Goal: Check status: Check status

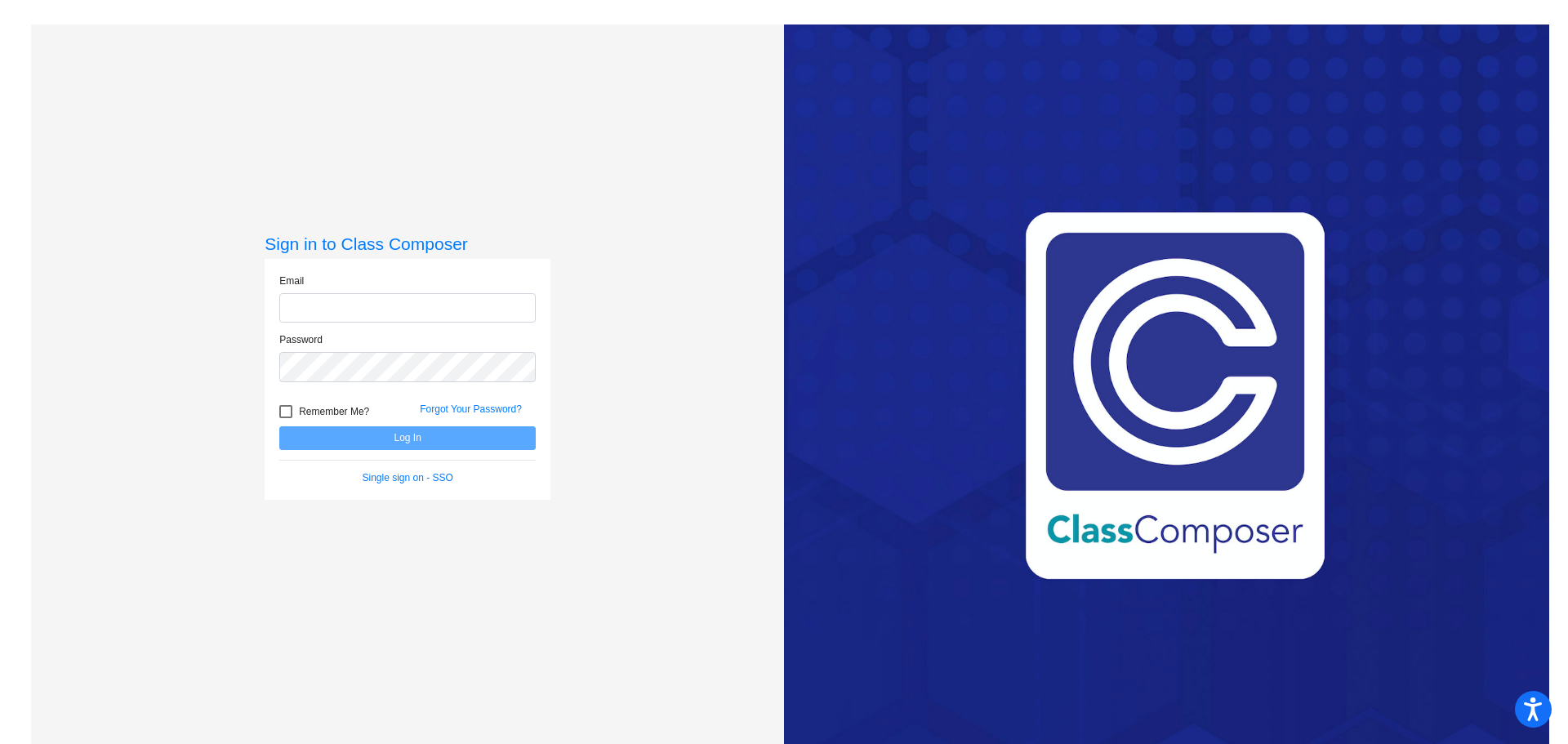
type input "[EMAIL_ADDRESS][DOMAIN_NAME]"
click at [386, 437] on button "Log In" at bounding box center [407, 437] width 256 height 23
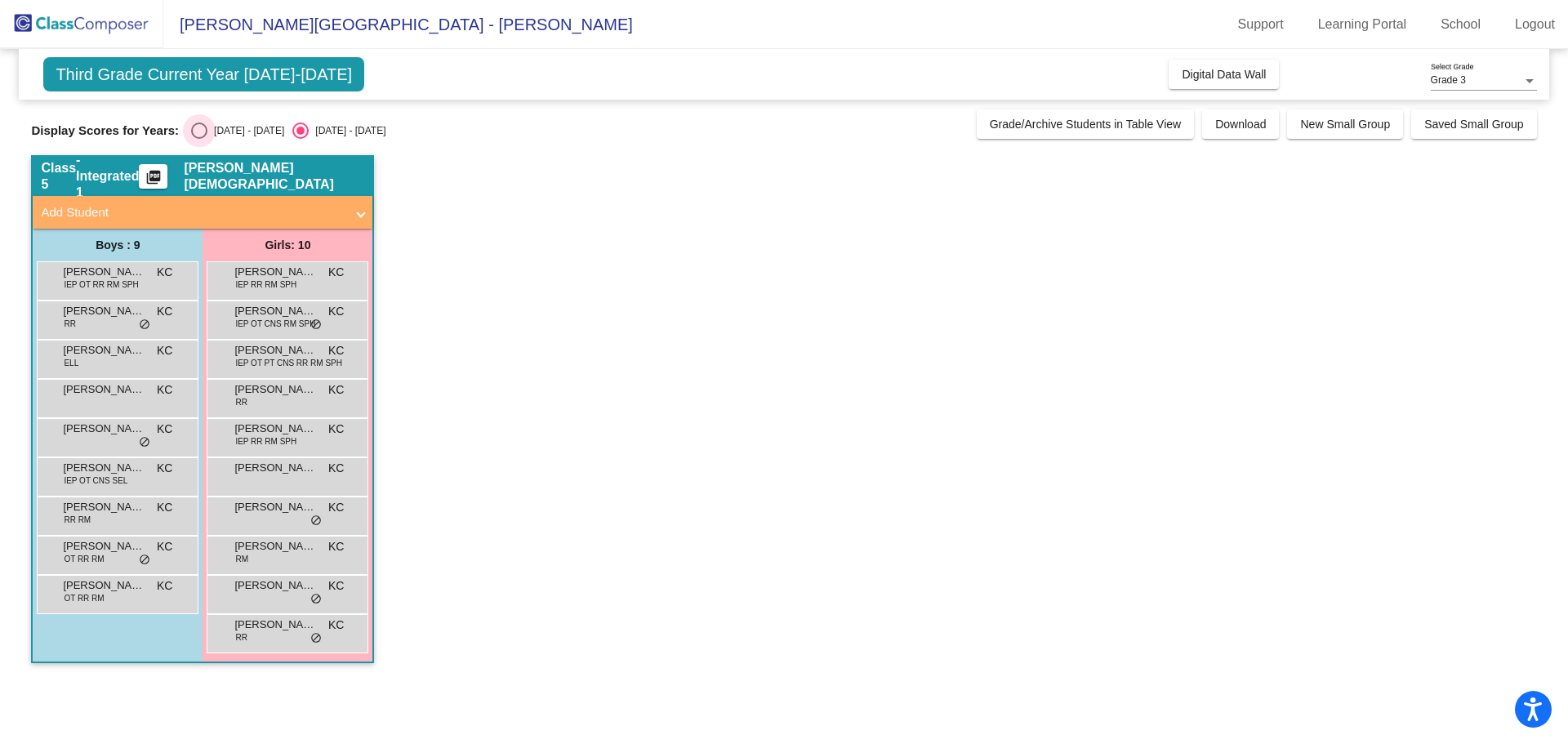
click at [202, 129] on div "Select an option" at bounding box center [199, 130] width 16 height 16
click at [199, 139] on input "[DATE] - [DATE]" at bounding box center [198, 139] width 1 height 1
radio input "true"
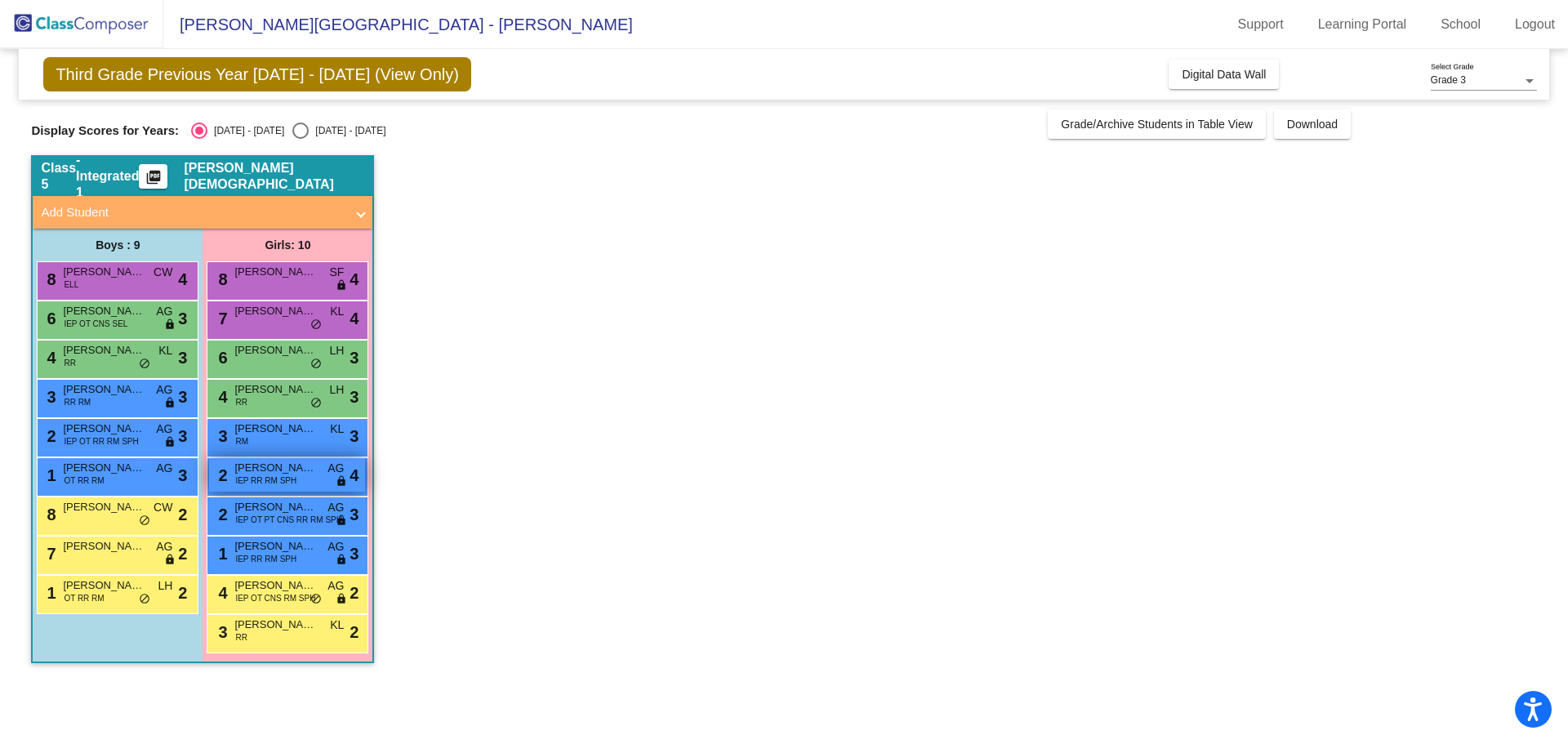
click at [253, 477] on span "IEP RR RM SPH" at bounding box center [265, 480] width 61 height 12
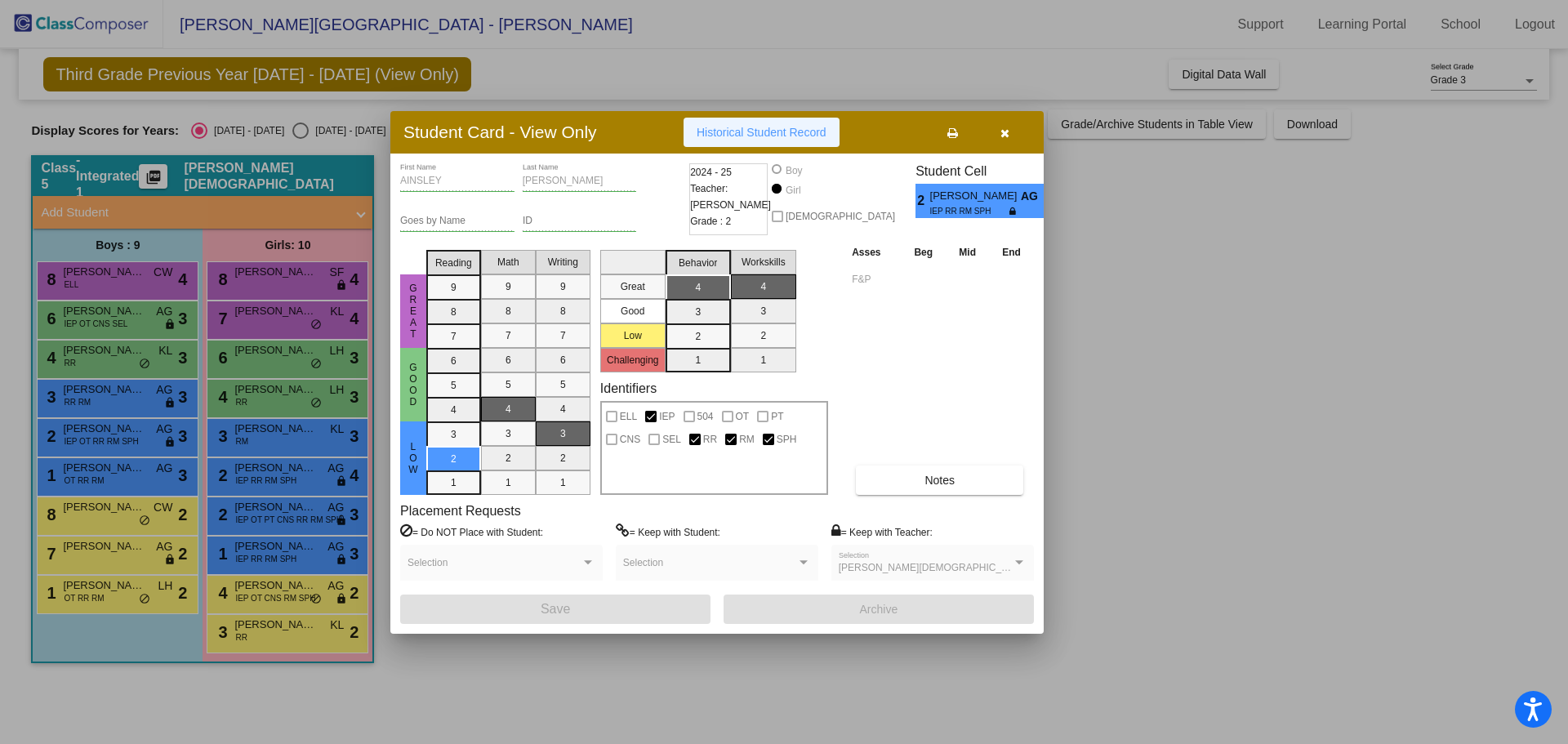
click at [795, 128] on span "Historical Student Record" at bounding box center [761, 132] width 130 height 13
click at [1384, 462] on div at bounding box center [784, 372] width 1568 height 744
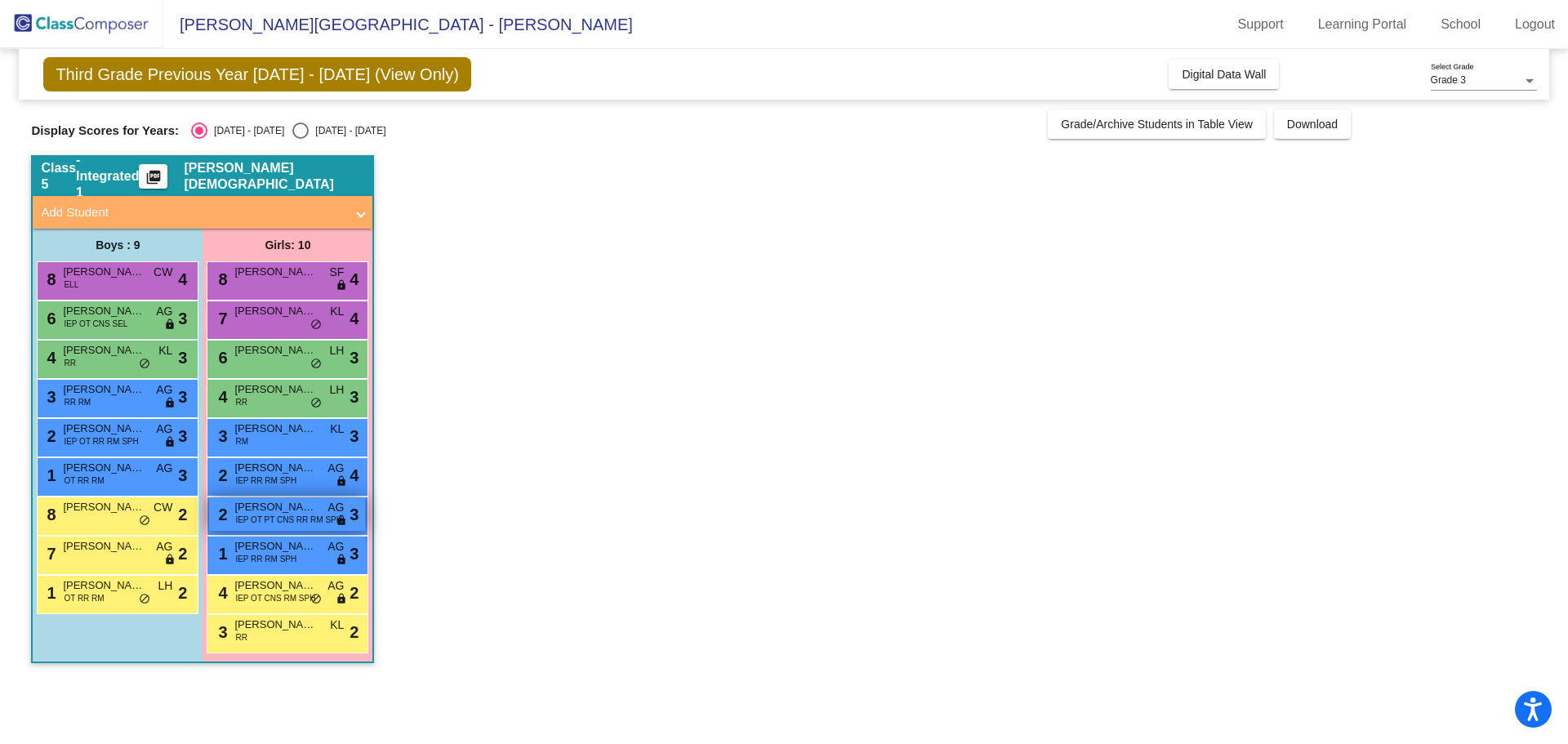
click at [250, 497] on div "2 [PERSON_NAME] IEP OT PT CNS RR RM SPH AG lock do_not_disturb_alt 3" at bounding box center [287, 514] width 156 height 34
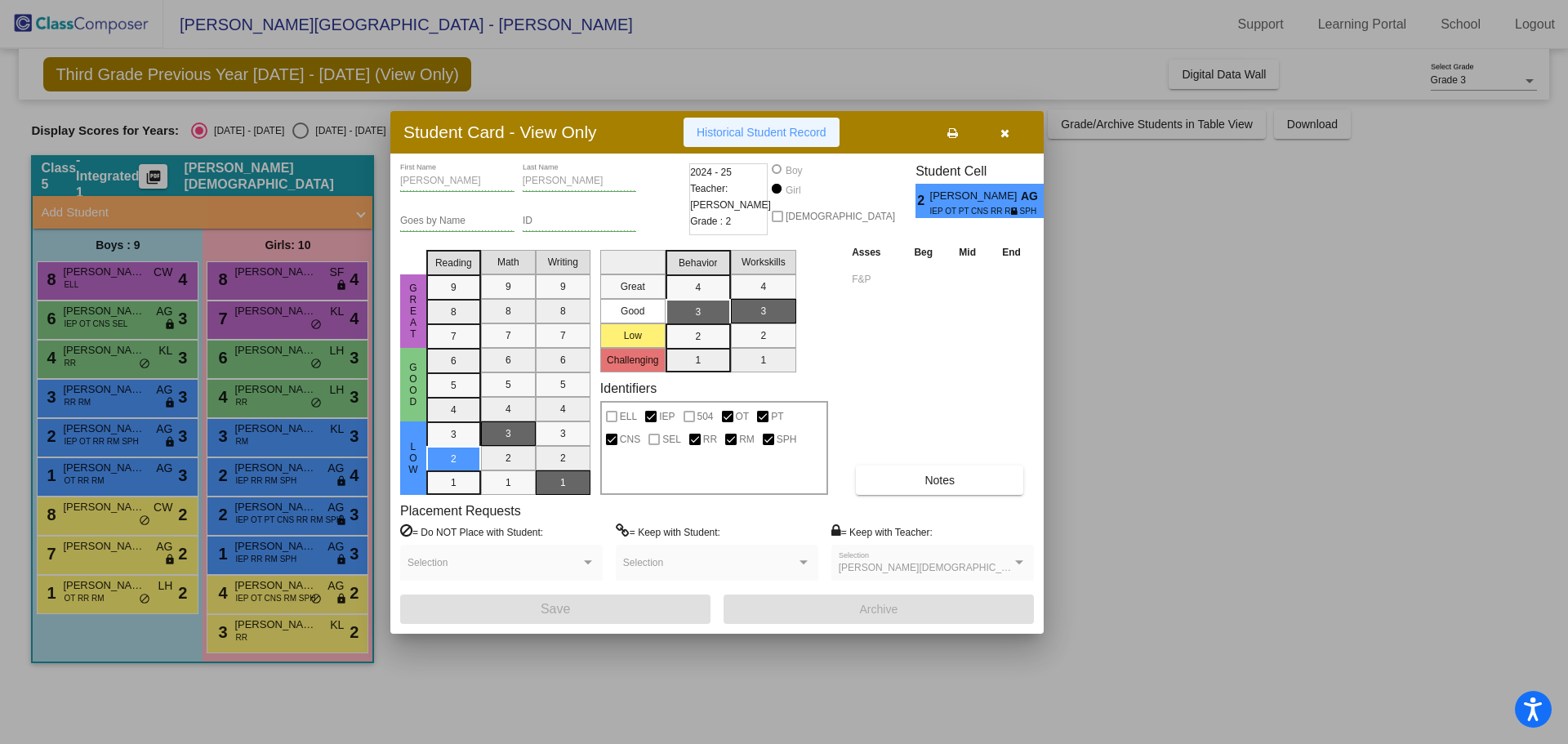
click at [727, 126] on button "Historical Student Record" at bounding box center [761, 132] width 156 height 29
click at [1003, 128] on icon "button" at bounding box center [1004, 133] width 9 height 11
